Goal: Task Accomplishment & Management: Manage account settings

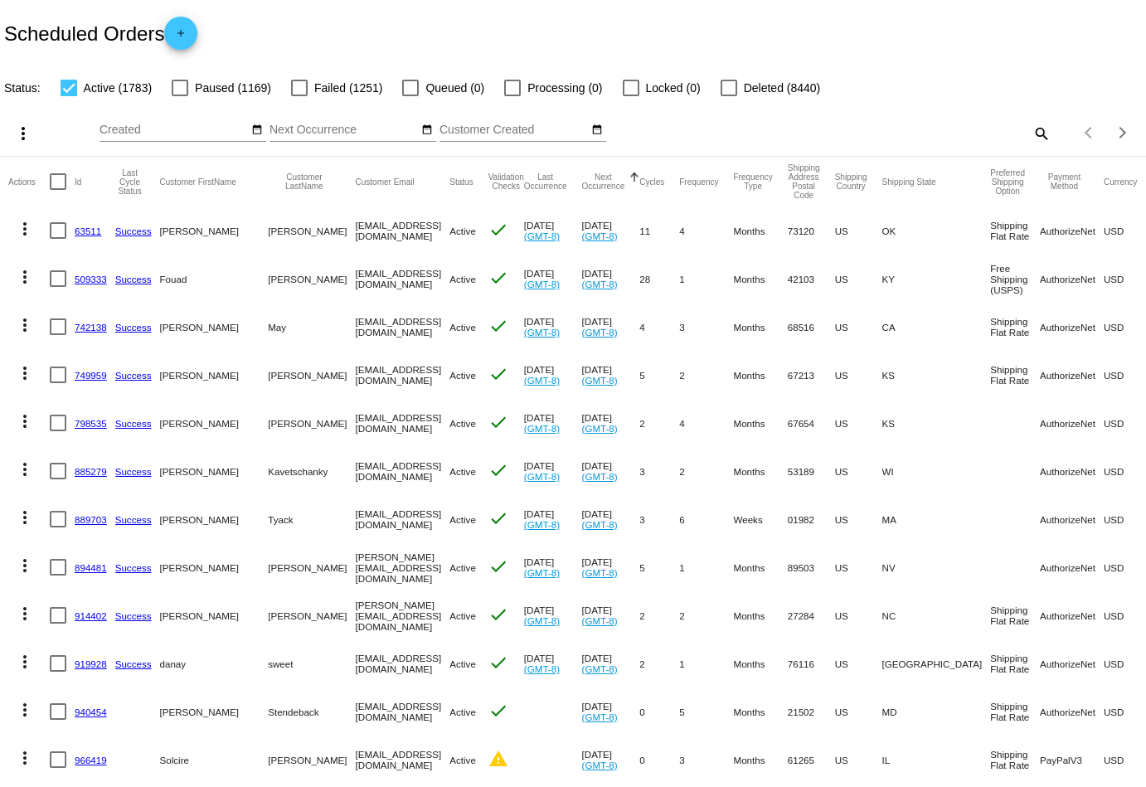
click at [1032, 133] on mat-icon "search" at bounding box center [1041, 133] width 20 height 26
click at [1032, 133] on input "Search" at bounding box center [907, 130] width 285 height 13
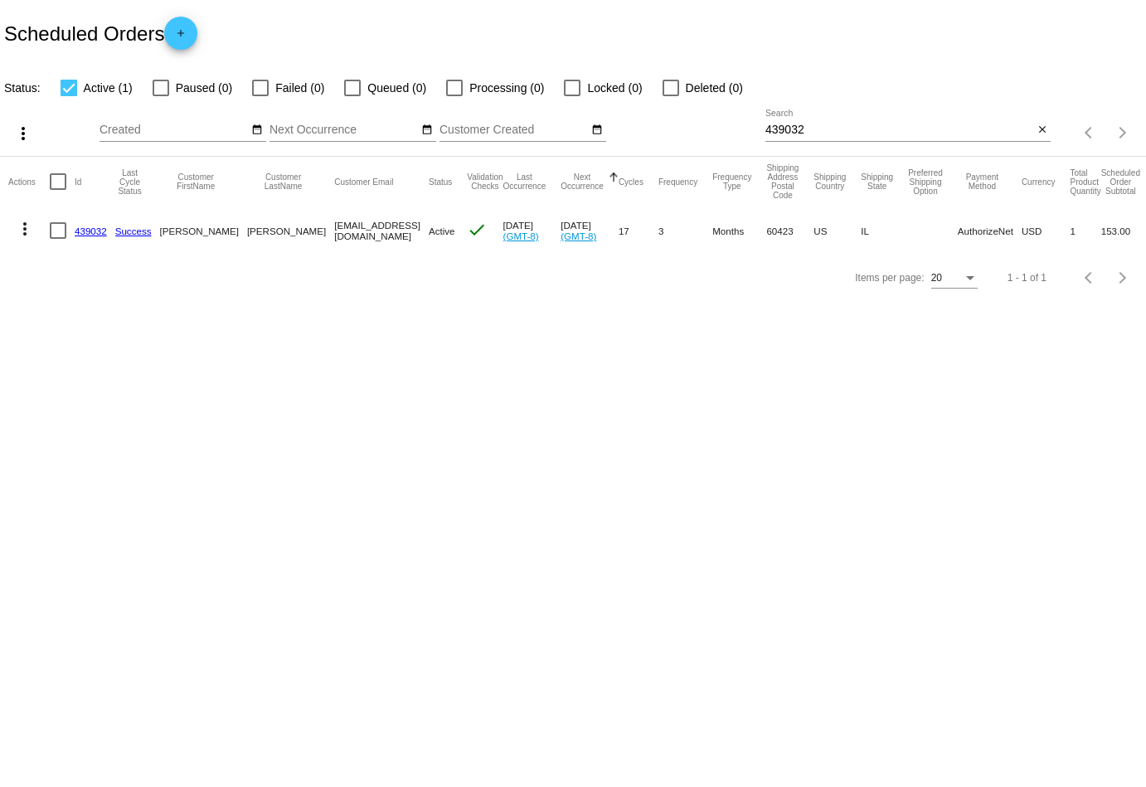
drag, startPoint x: 406, startPoint y: 231, endPoint x: 270, endPoint y: 232, distance: 136.8
click at [334, 232] on mat-cell "[EMAIL_ADDRESS][DOMAIN_NAME]" at bounding box center [381, 230] width 95 height 48
copy mat-cell "[EMAIL_ADDRESS][DOMAIN_NAME]"
drag, startPoint x: 832, startPoint y: 129, endPoint x: 677, endPoint y: 129, distance: 155.1
click at [677, 129] on div "more_vert Sep Jan Feb Mar [DATE]" at bounding box center [573, 127] width 1146 height 59
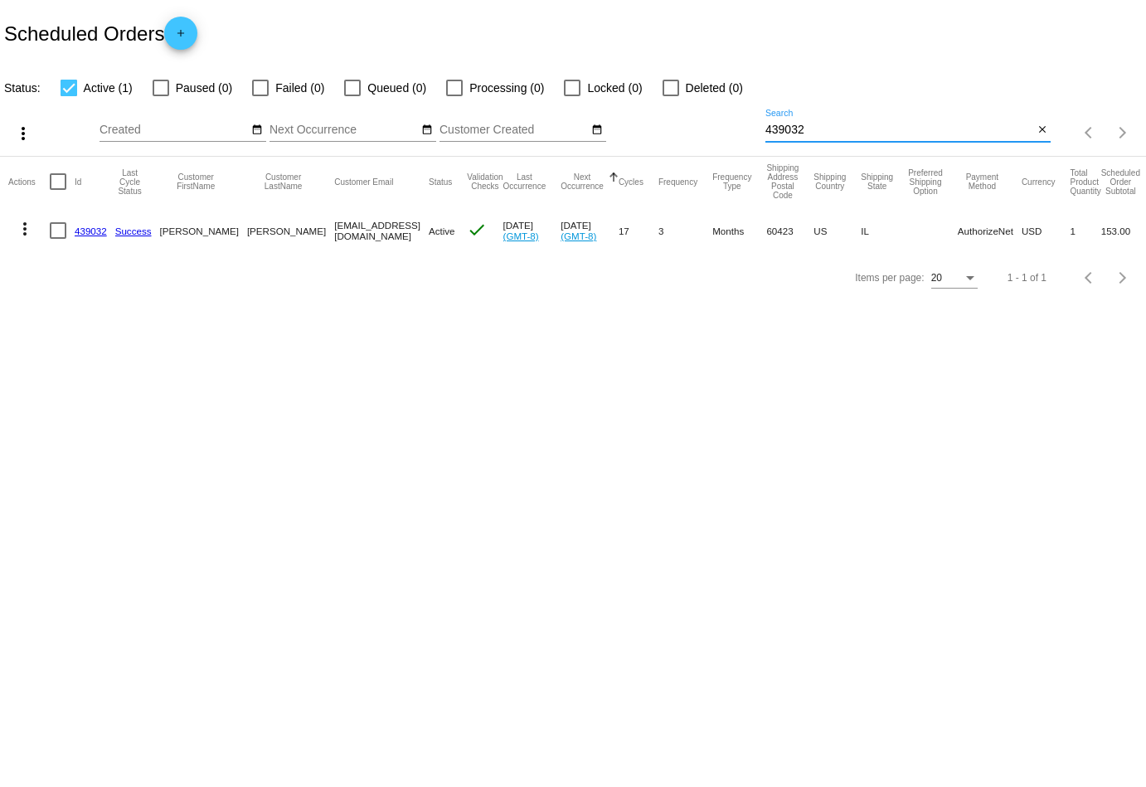
paste input "[EMAIL_ADDRESS][DOMAIN_NAME]"
type input "[EMAIL_ADDRESS][DOMAIN_NAME]"
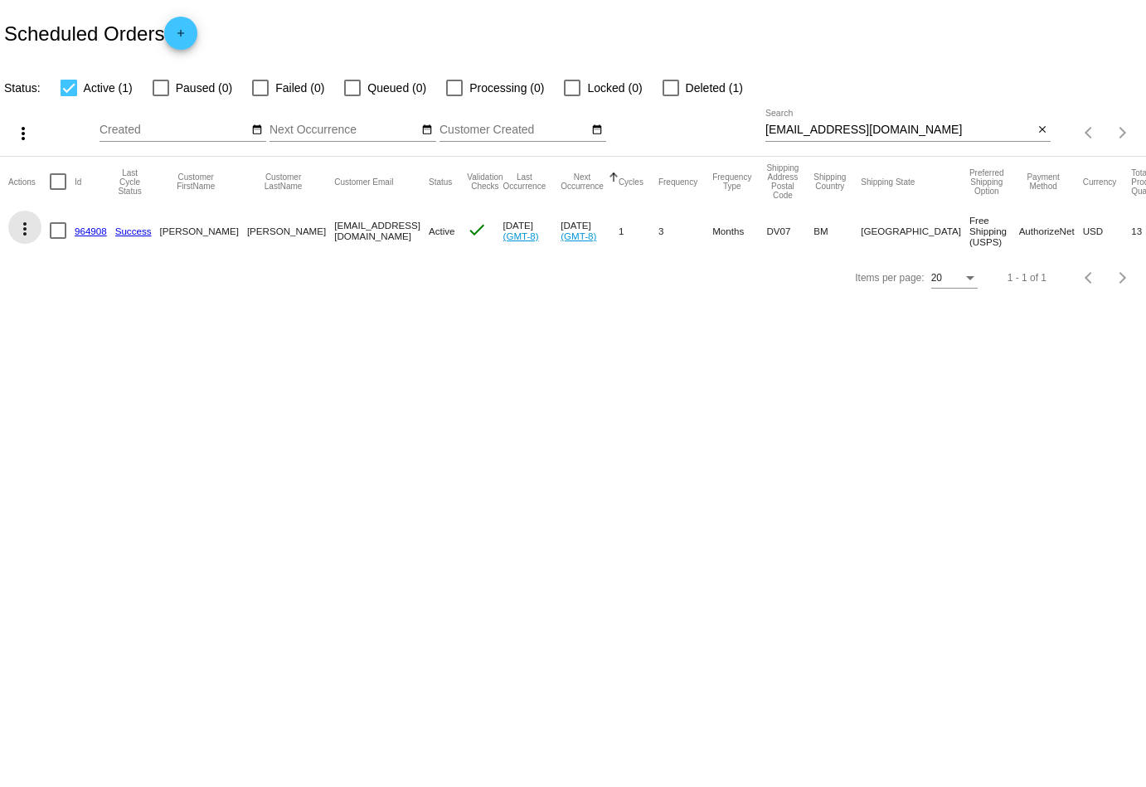
click at [21, 229] on mat-icon "more_vert" at bounding box center [25, 229] width 20 height 20
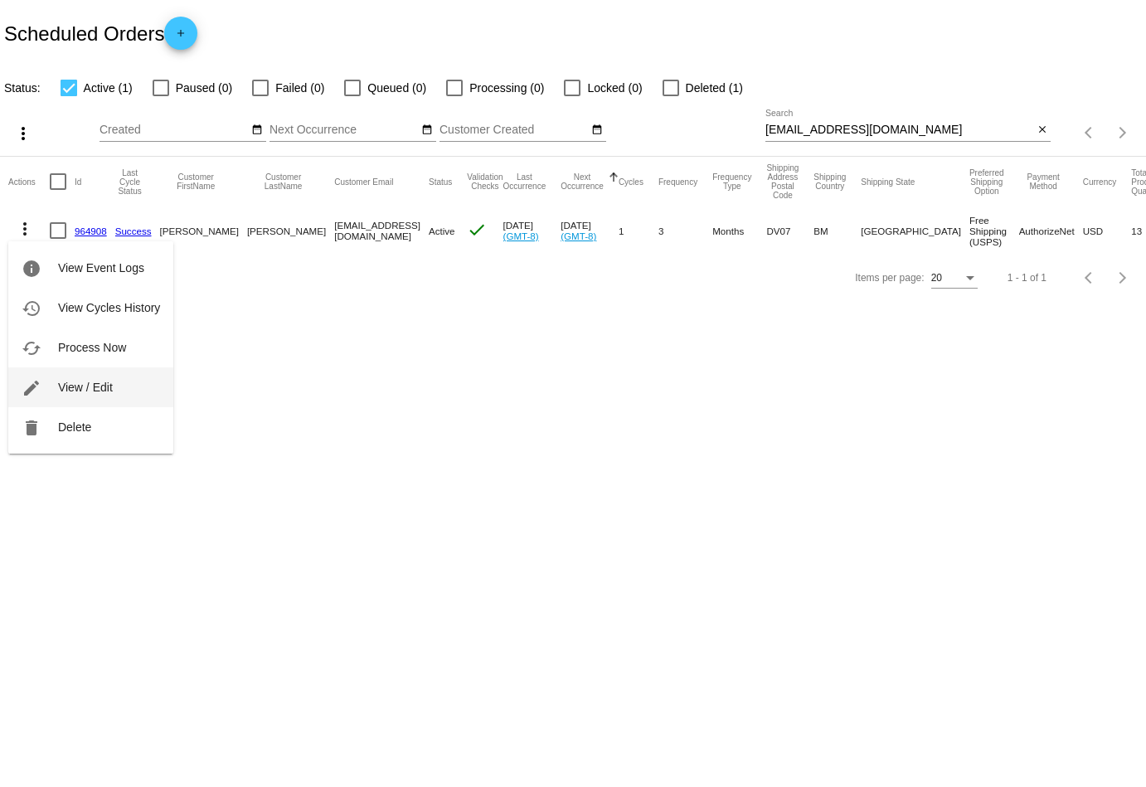
click at [62, 401] on button "edit View / Edit" at bounding box center [90, 387] width 165 height 40
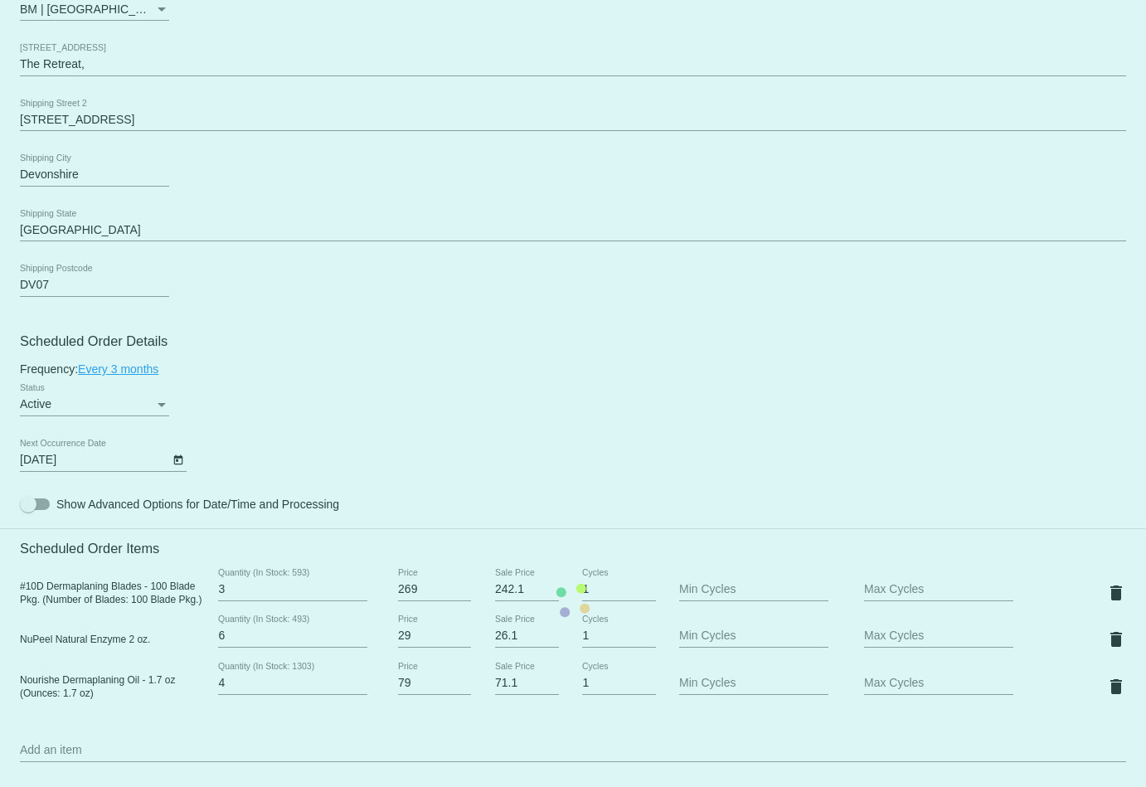
scroll to position [687, 0]
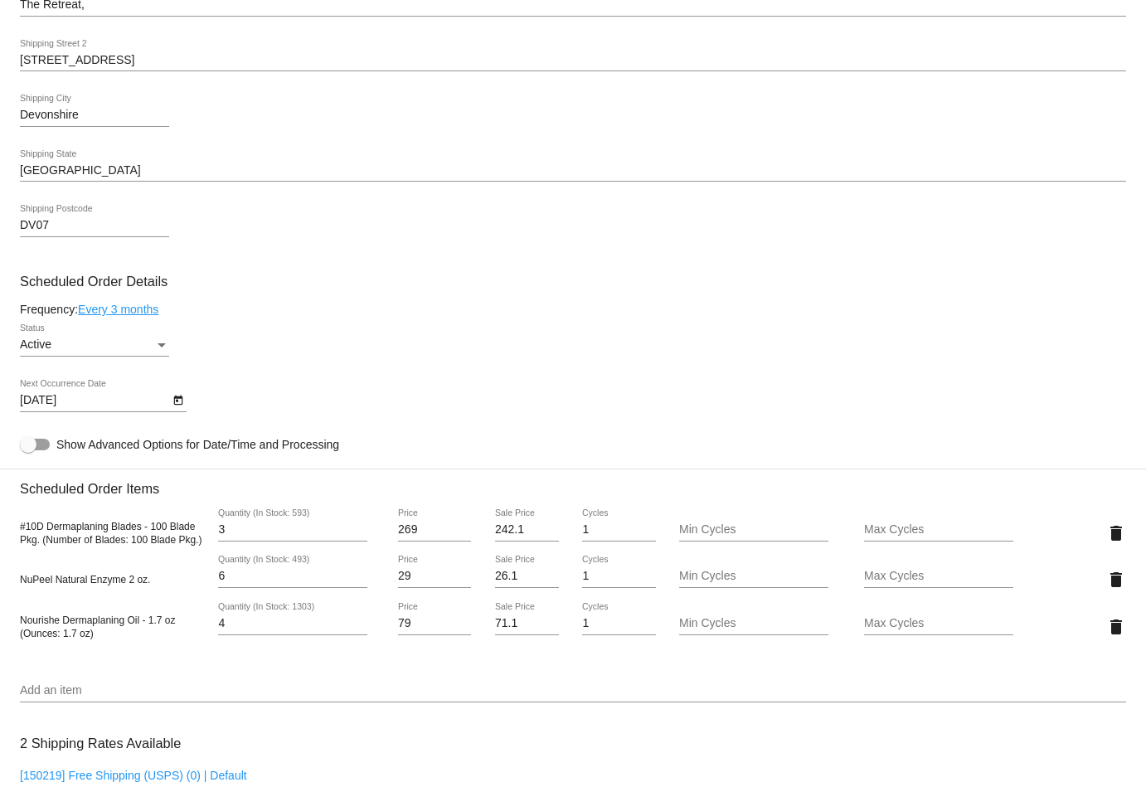
click at [60, 351] on div "Active" at bounding box center [87, 344] width 134 height 13
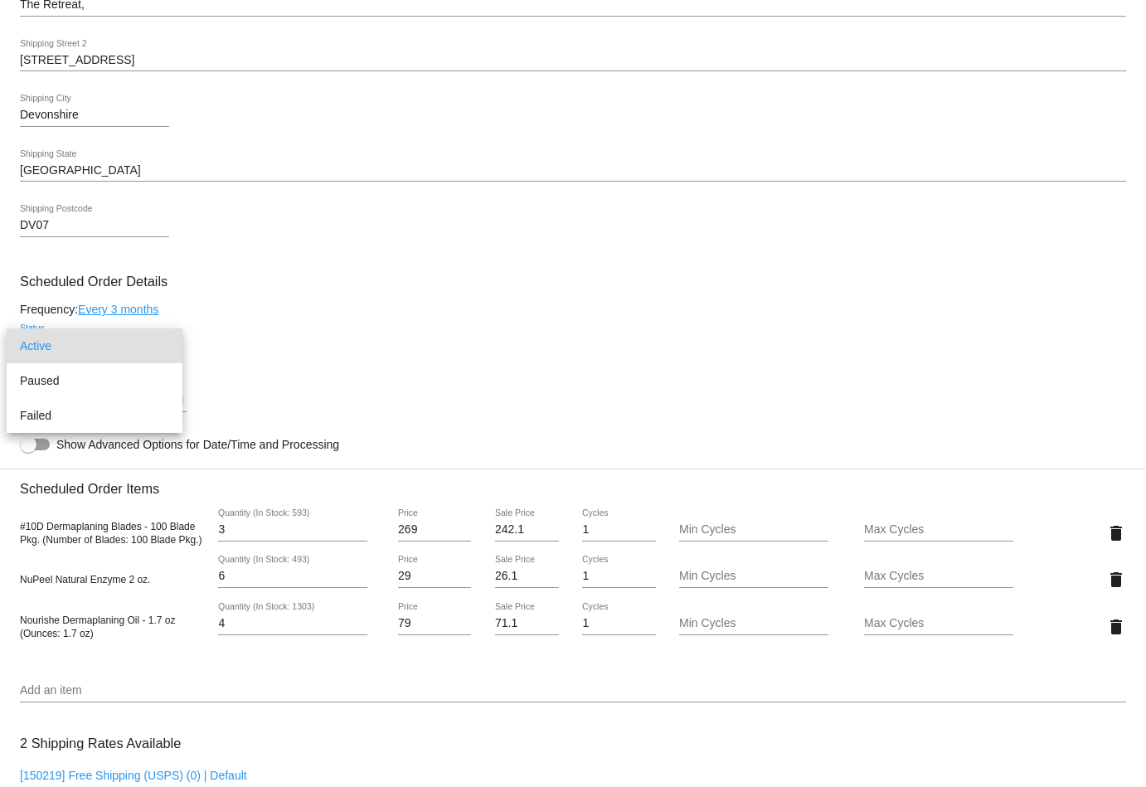
click at [332, 362] on div at bounding box center [573, 393] width 1146 height 787
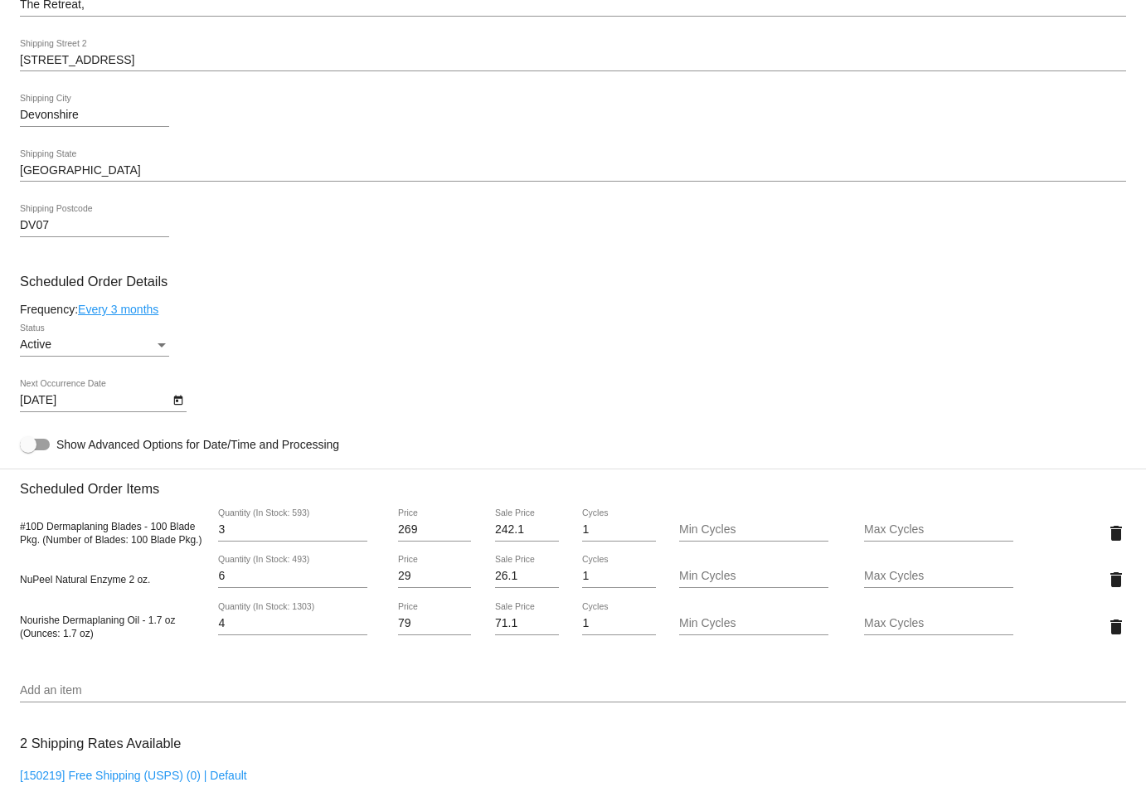
click at [113, 337] on div "Active Status" at bounding box center [94, 340] width 149 height 32
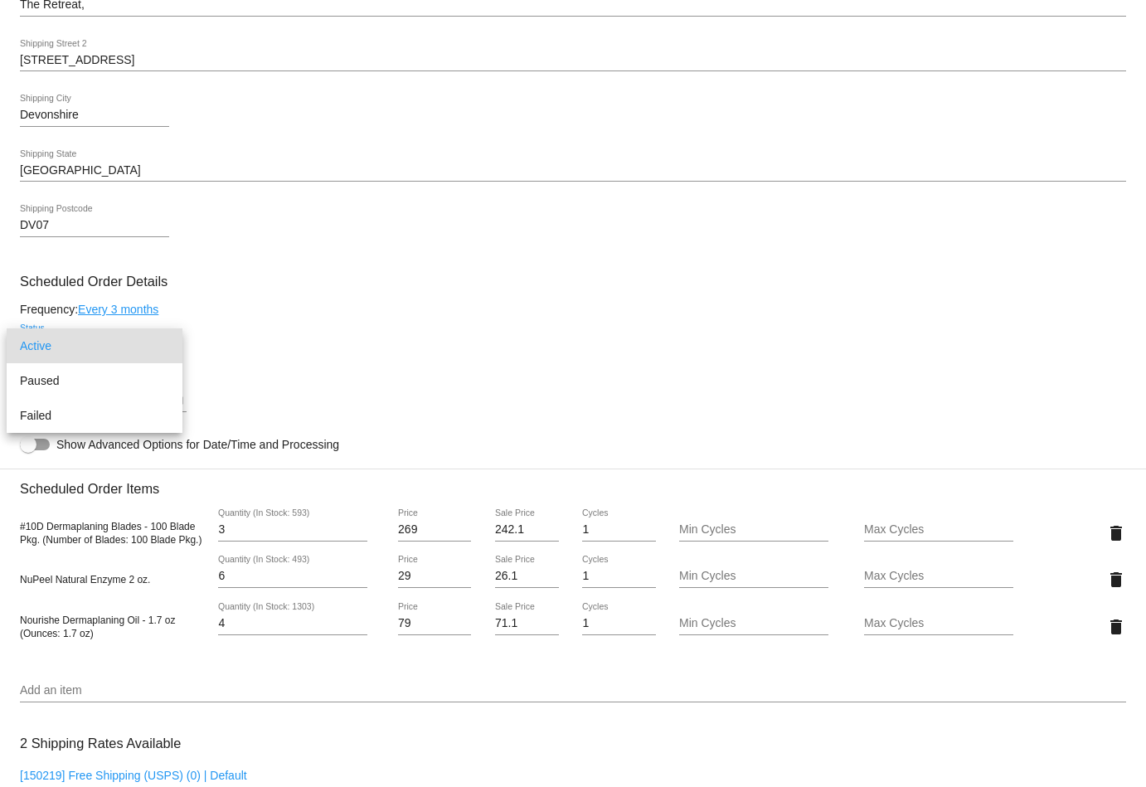
click at [313, 327] on div at bounding box center [573, 393] width 1146 height 787
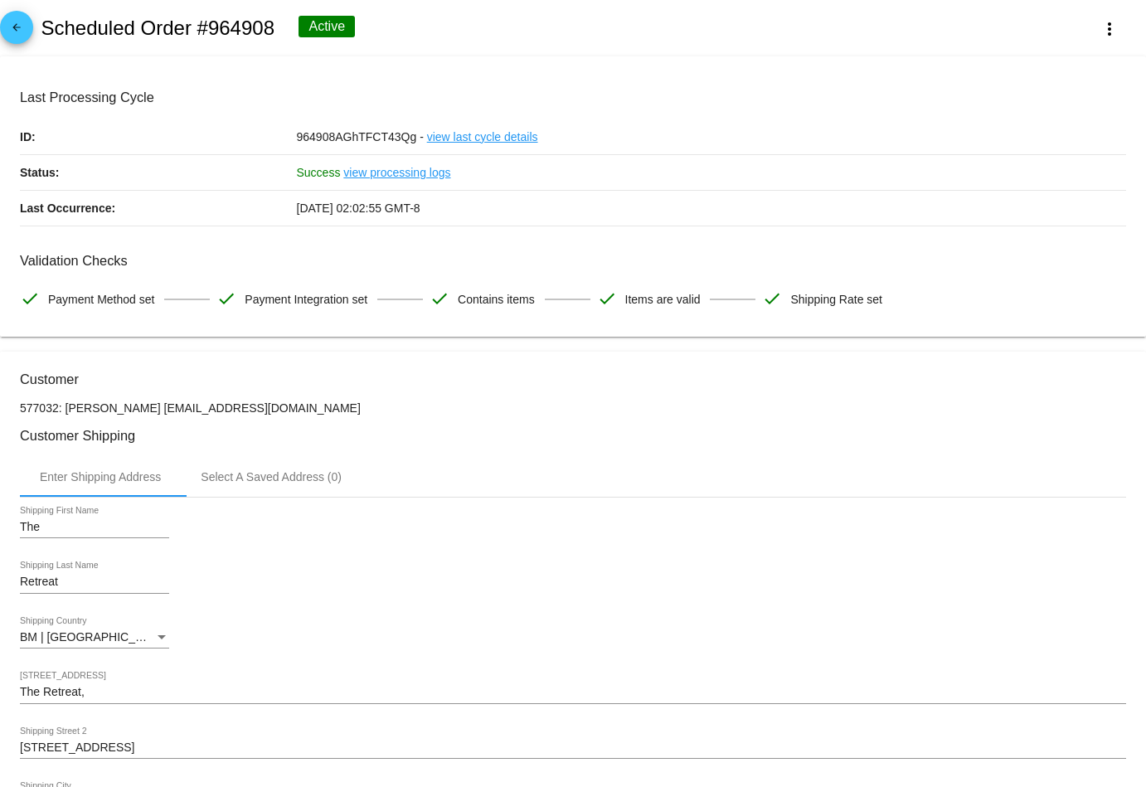
scroll to position [0, 0]
click at [18, 26] on mat-icon "arrow_back" at bounding box center [17, 32] width 20 height 20
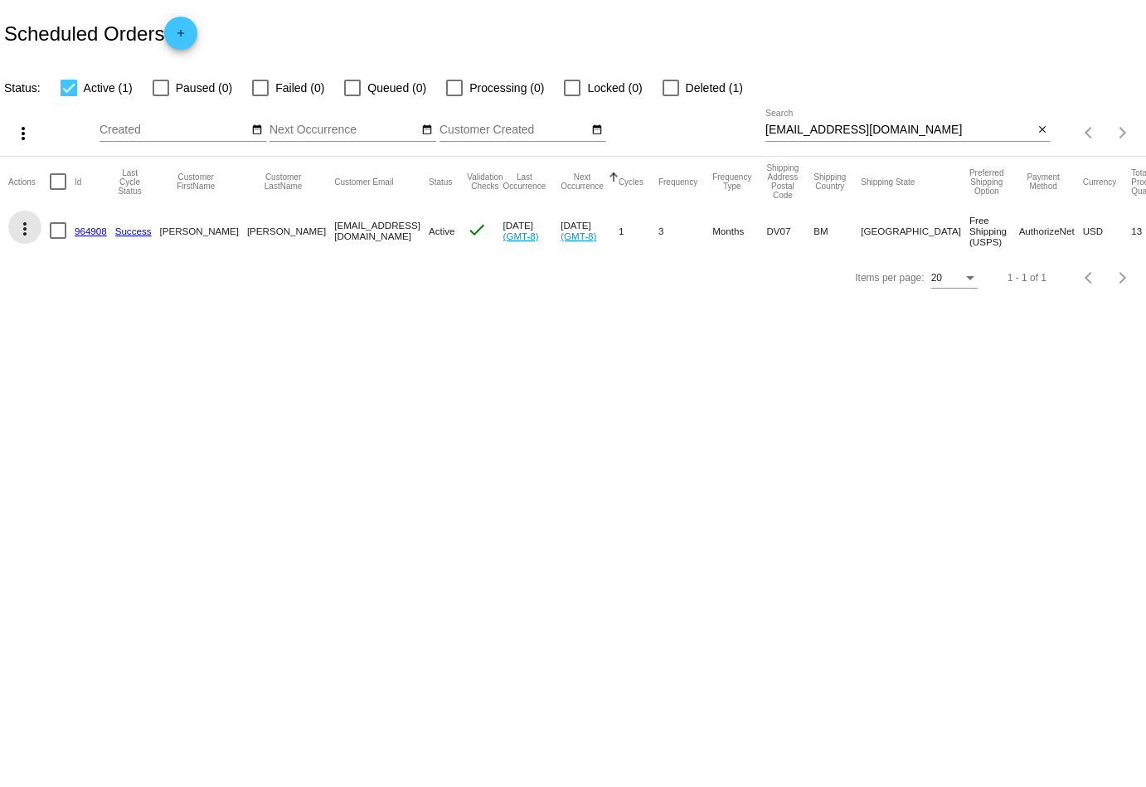
click at [19, 228] on mat-icon "more_vert" at bounding box center [25, 229] width 20 height 20
click at [66, 420] on button "delete Delete" at bounding box center [90, 427] width 165 height 40
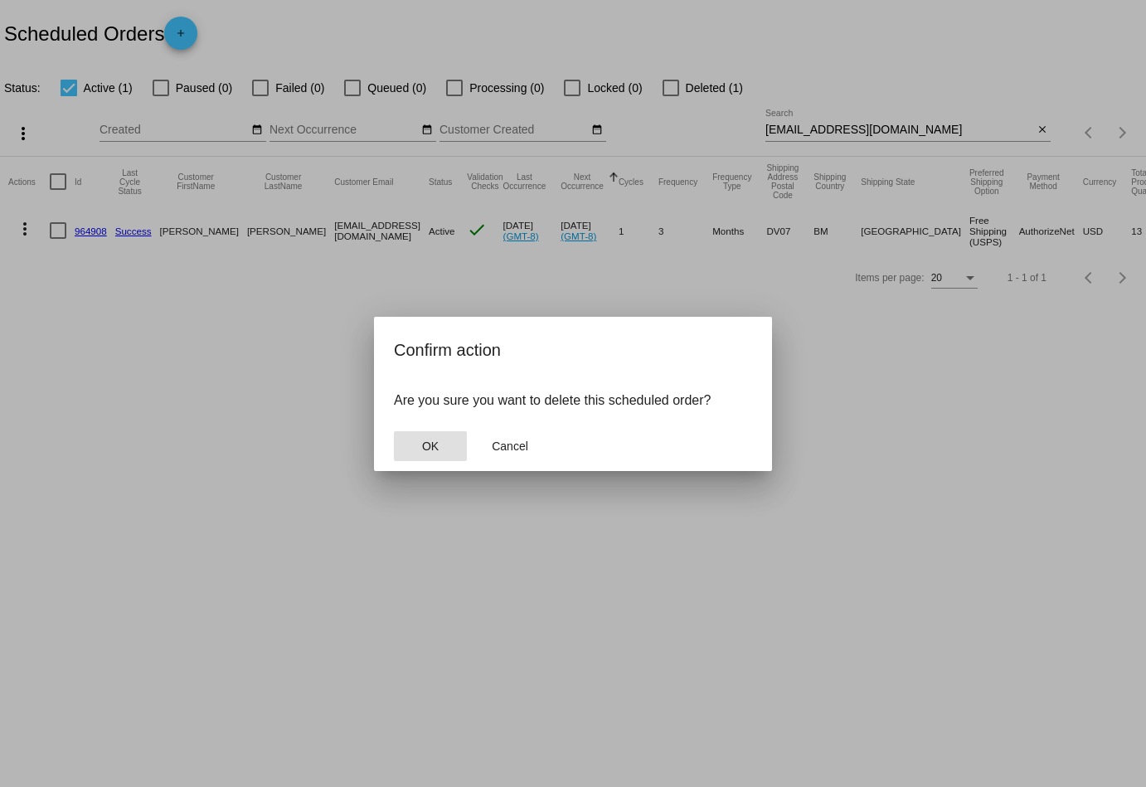
click at [434, 437] on button "OK" at bounding box center [430, 446] width 73 height 30
